Goal: Communication & Community: Answer question/provide support

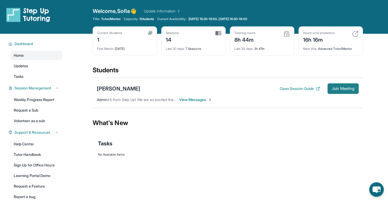
click at [332, 89] on span "Join Meeting" at bounding box center [343, 88] width 23 height 3
click at [124, 91] on div "[PERSON_NAME]" at bounding box center [118, 88] width 43 height 7
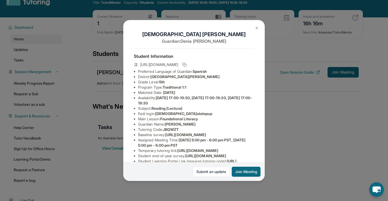
click at [305, 132] on div "Esdras Morales Guardian: Denia Lopez Student Information https://student-portal…" at bounding box center [194, 100] width 388 height 201
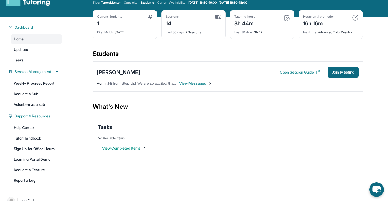
click at [193, 86] on div "Esdras Morales Open Session Guide Join Meeting Admin : Hi from Step Up! We are …" at bounding box center [228, 76] width 270 height 30
click at [189, 83] on span "View Messages" at bounding box center [195, 83] width 33 height 5
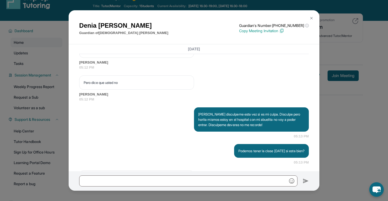
scroll to position [3181, 0]
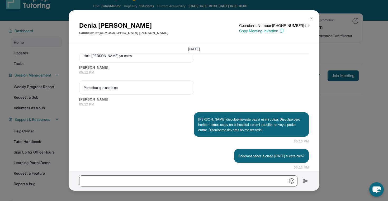
click at [314, 16] on button at bounding box center [311, 18] width 11 height 11
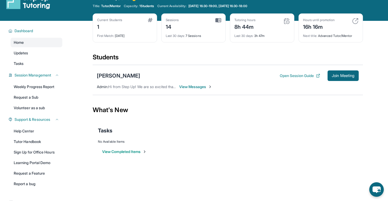
click at [218, 21] on img at bounding box center [218, 20] width 6 height 5
click at [128, 72] on div "[PERSON_NAME]" at bounding box center [118, 75] width 43 height 7
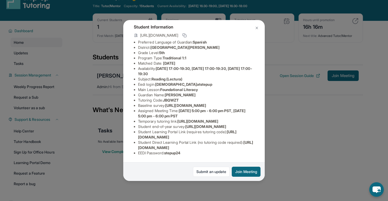
scroll to position [61, 186]
drag, startPoint x: 138, startPoint y: 78, endPoint x: 270, endPoint y: 89, distance: 131.6
click at [270, 89] on div "Esdras Morales Guardian: Denia Lopez Student Information https://student-portal…" at bounding box center [194, 100] width 388 height 201
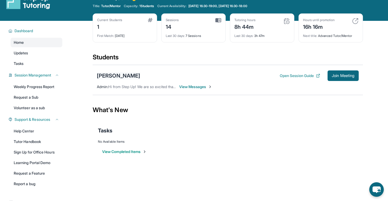
click at [99, 74] on div "[PERSON_NAME]" at bounding box center [118, 75] width 43 height 7
